Goal: Information Seeking & Learning: Learn about a topic

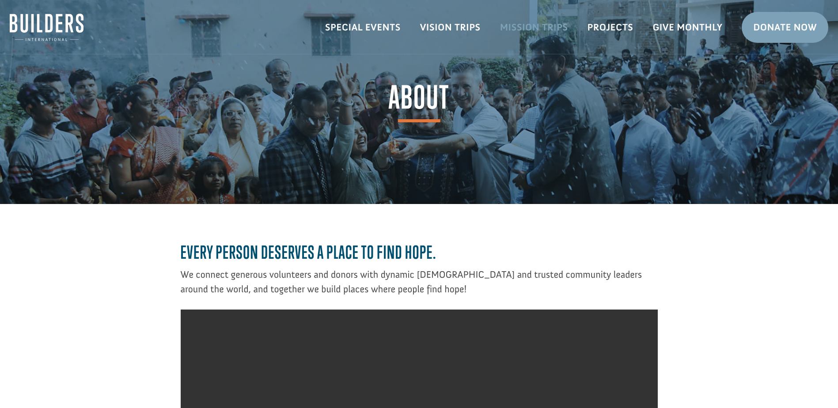
click at [542, 29] on link "Mission Trips" at bounding box center [533, 28] width 87 height 26
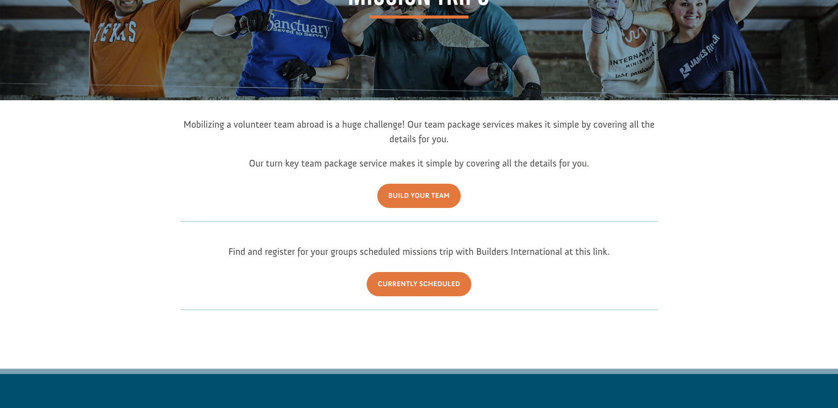
scroll to position [88, 0]
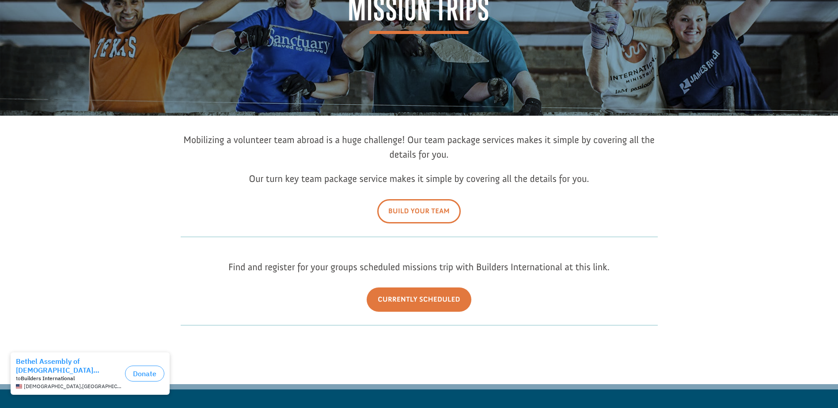
click at [408, 211] on link "Build Your Team" at bounding box center [418, 211] width 83 height 24
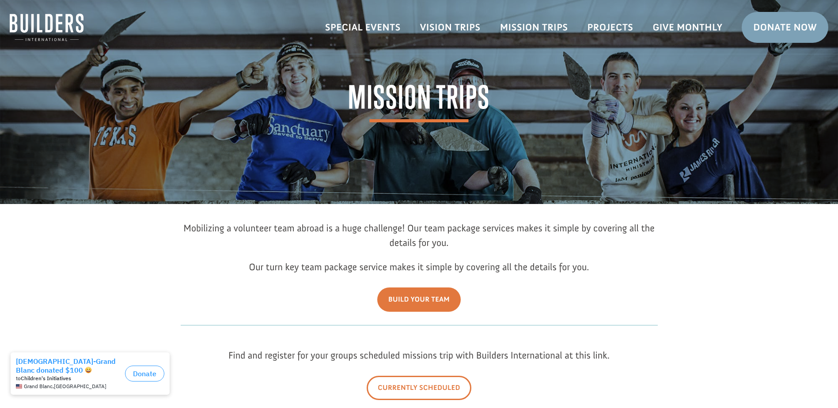
click at [424, 386] on link "Currently Scheduled" at bounding box center [419, 388] width 105 height 24
